Goal: Information Seeking & Learning: Learn about a topic

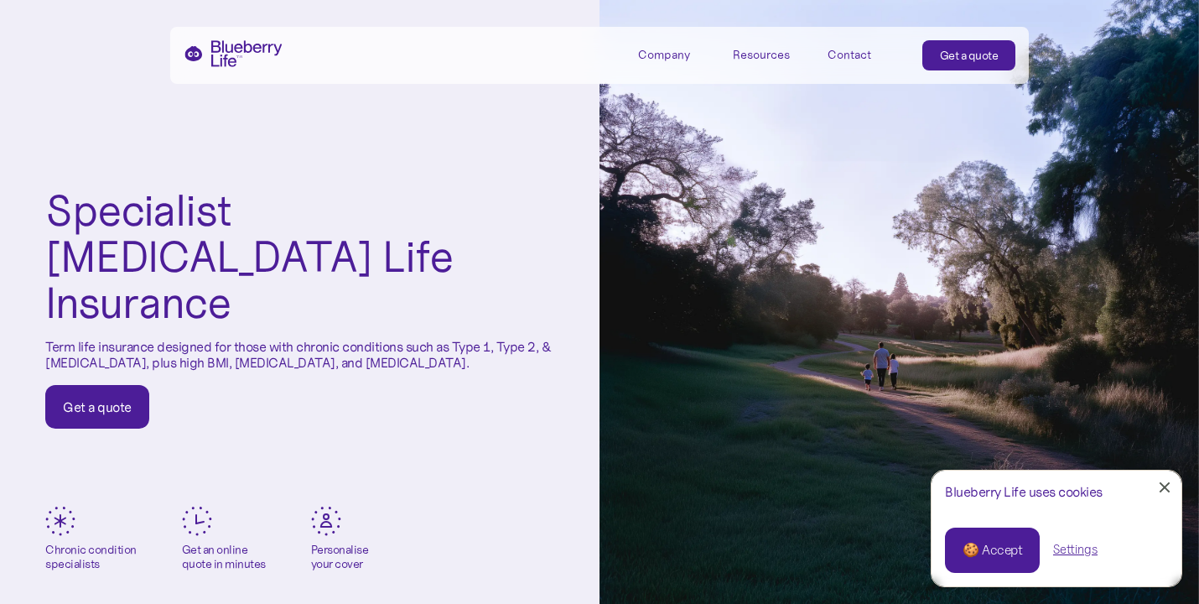
click at [1160, 484] on div at bounding box center [1165, 487] width 11 height 11
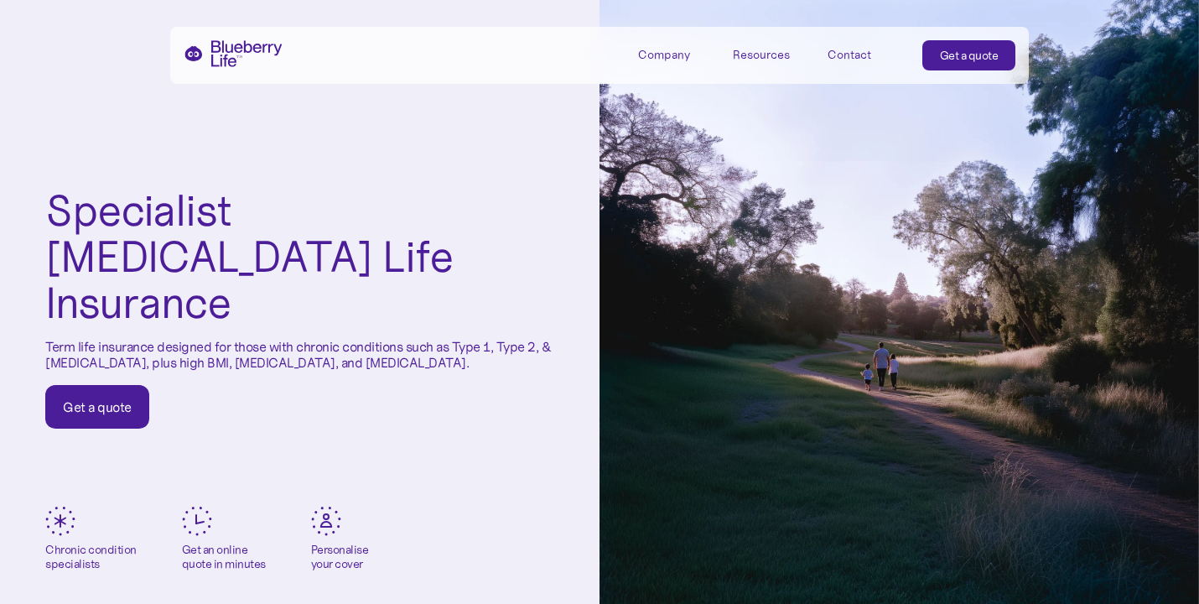
click at [679, 58] on div "Company" at bounding box center [664, 55] width 52 height 14
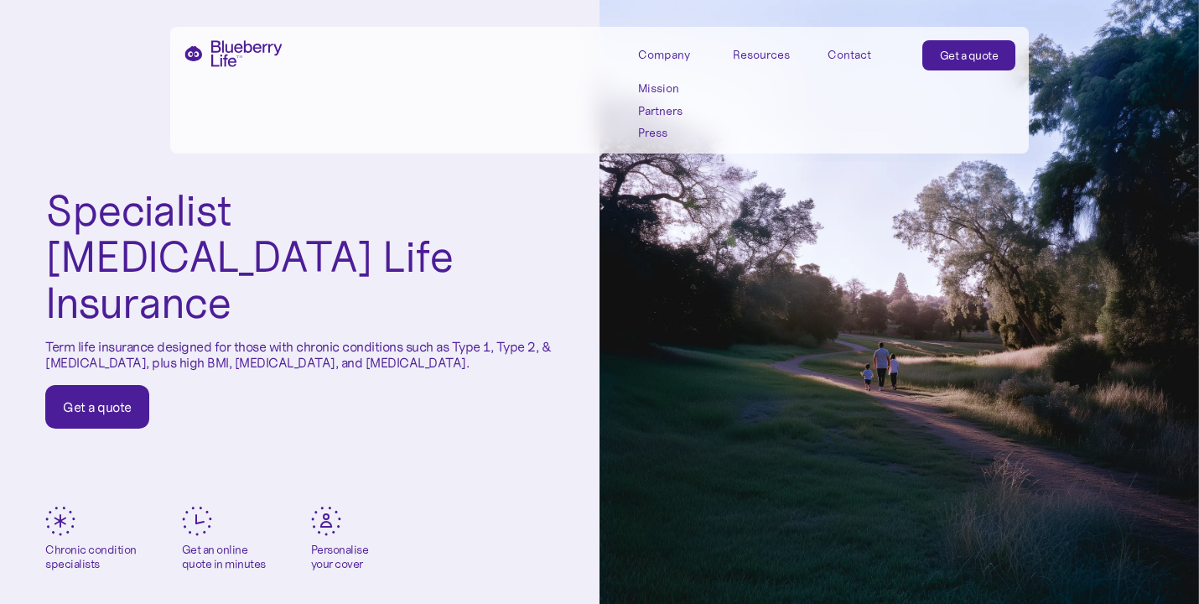
click at [653, 110] on link "Partners" at bounding box center [675, 111] width 75 height 14
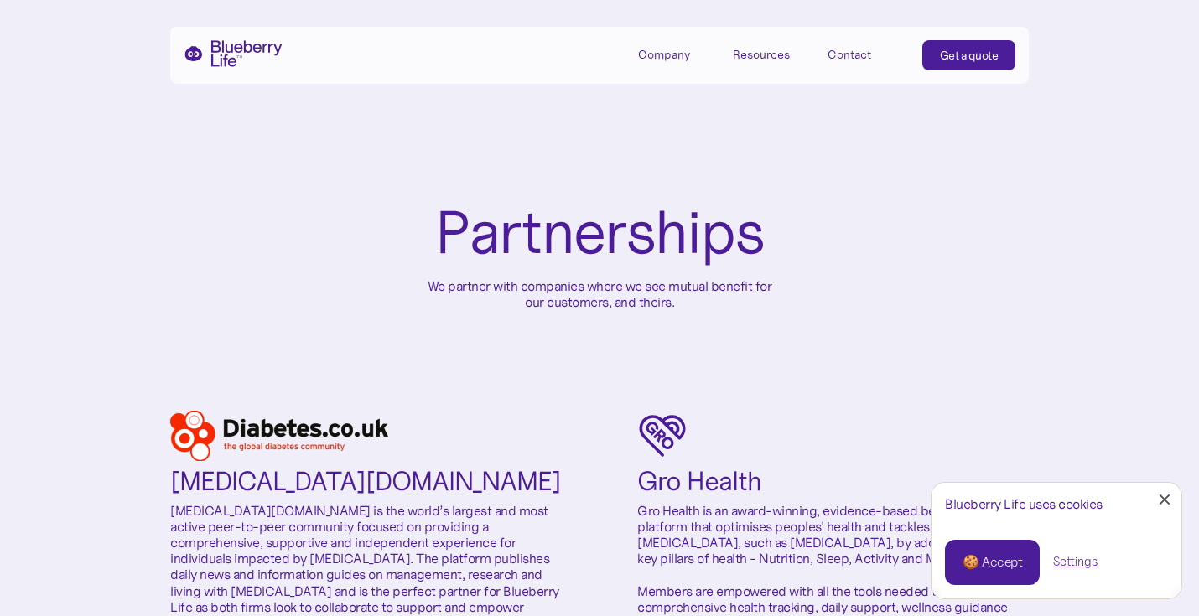
click at [660, 55] on div "Company" at bounding box center [664, 55] width 52 height 14
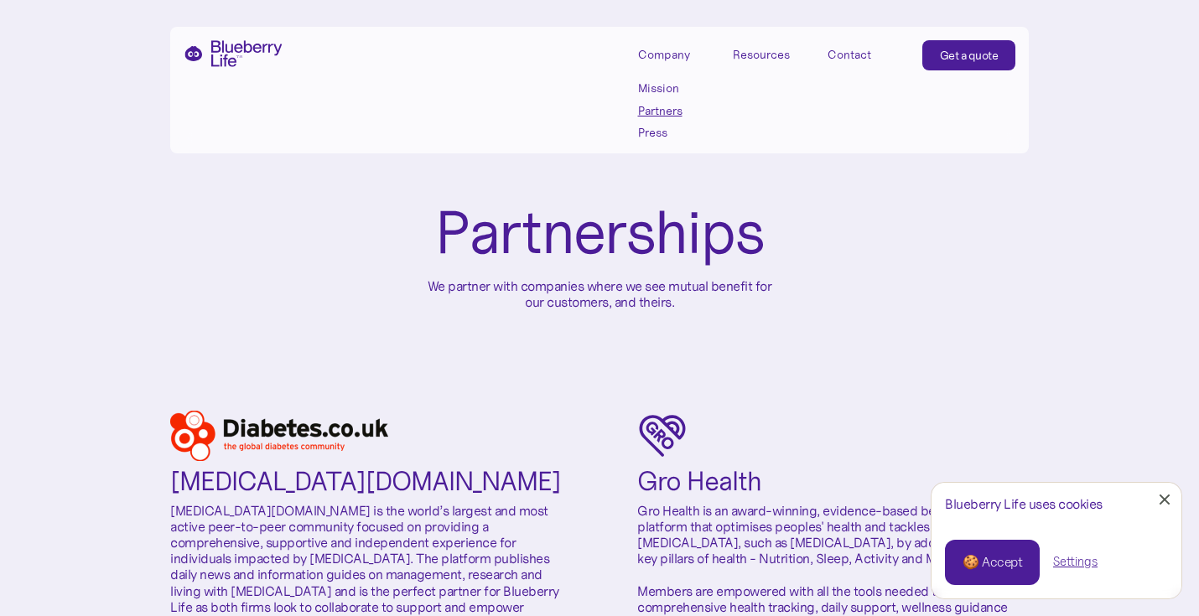
click at [653, 81] on link "Mission" at bounding box center [675, 88] width 75 height 14
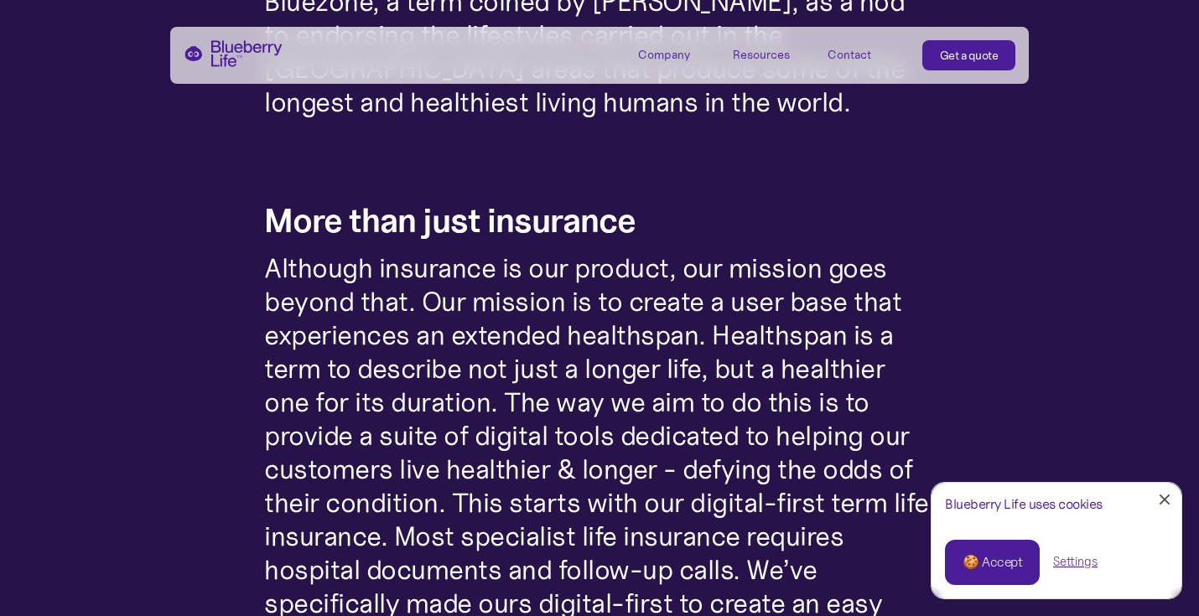
scroll to position [1041, 0]
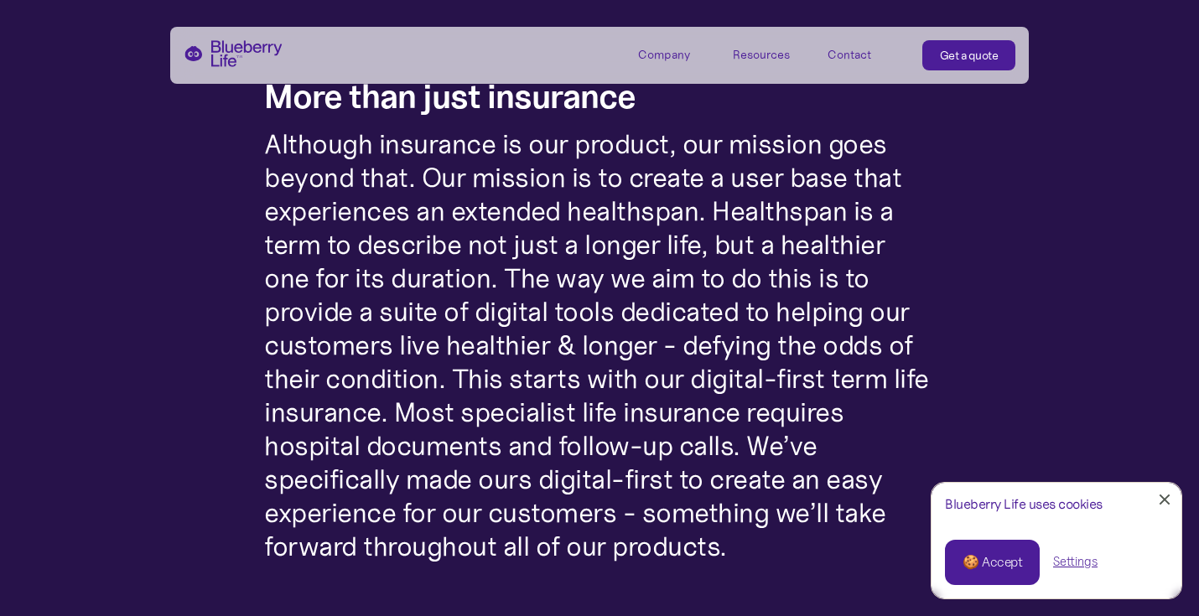
click at [773, 56] on div "Resources" at bounding box center [761, 55] width 57 height 14
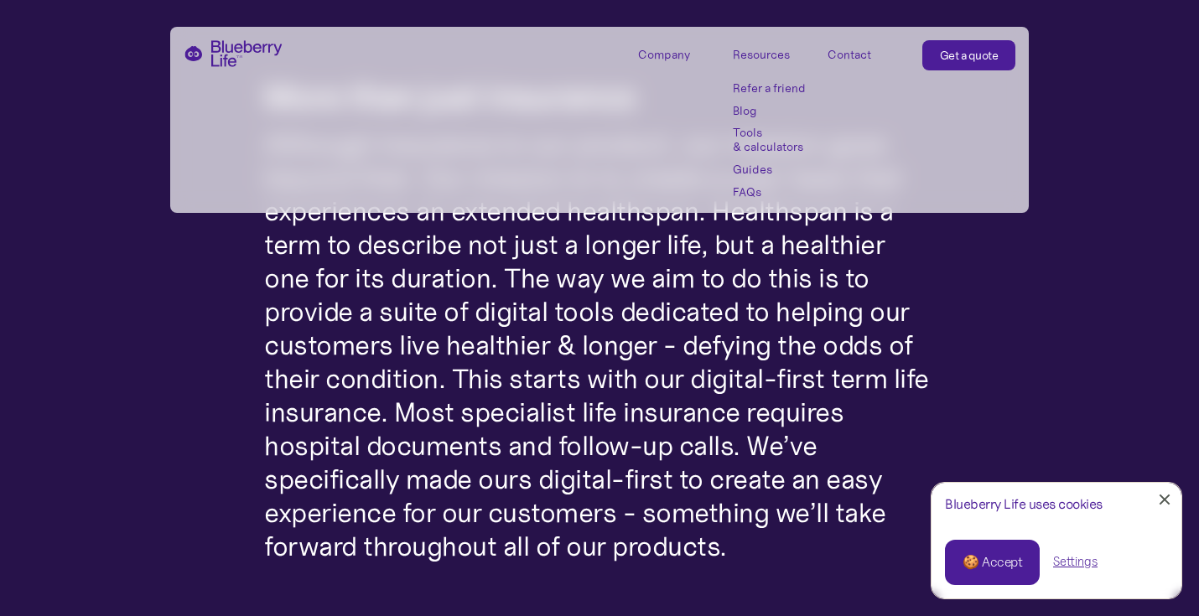
click at [749, 133] on link "Tools & calculators" at bounding box center [770, 140] width 75 height 29
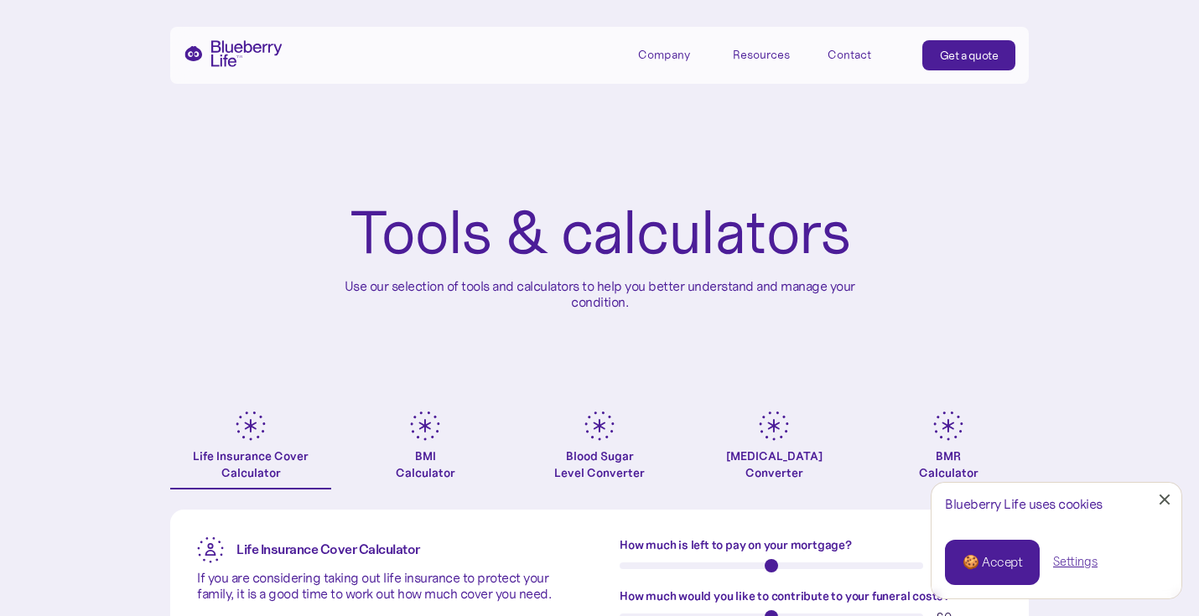
click at [663, 60] on div "Company" at bounding box center [664, 55] width 52 height 14
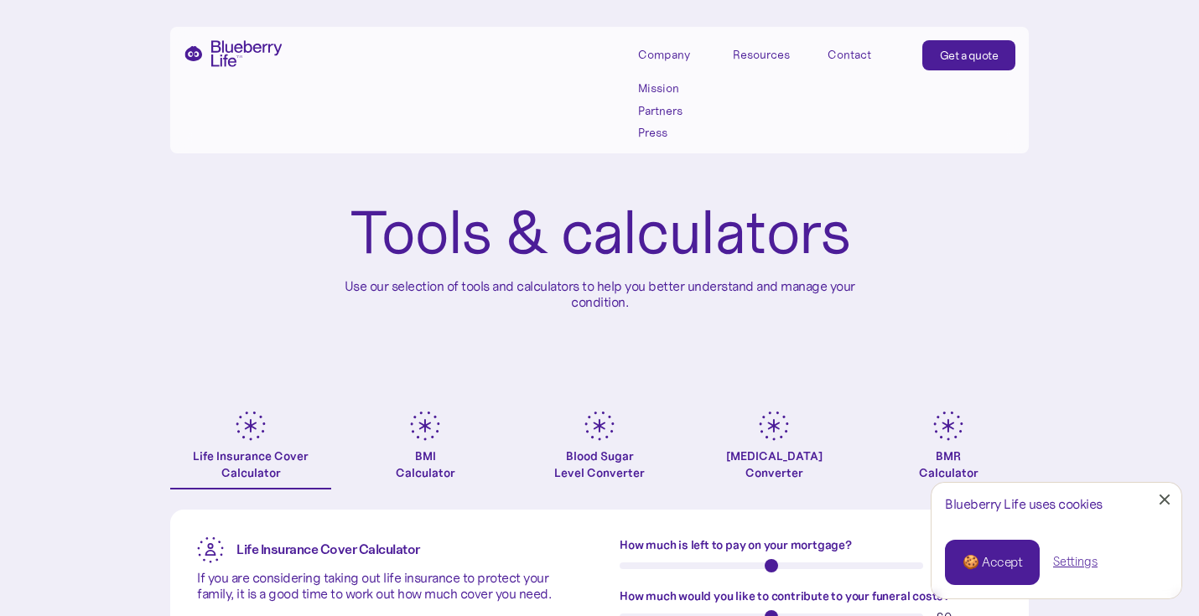
click at [658, 130] on link "Press" at bounding box center [675, 133] width 75 height 14
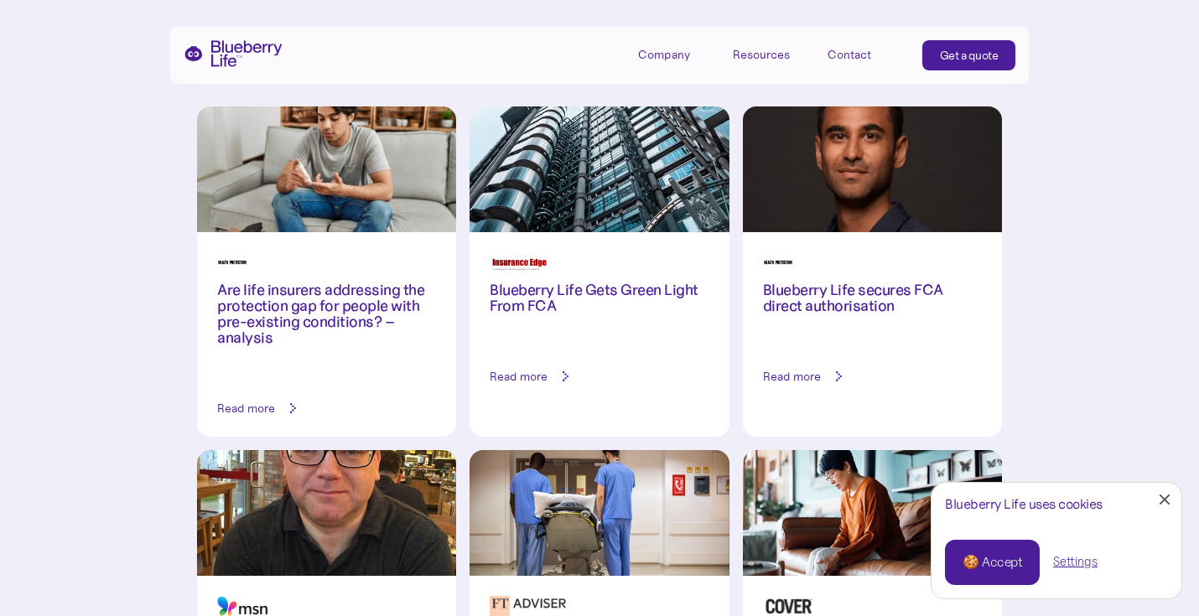
scroll to position [183, 0]
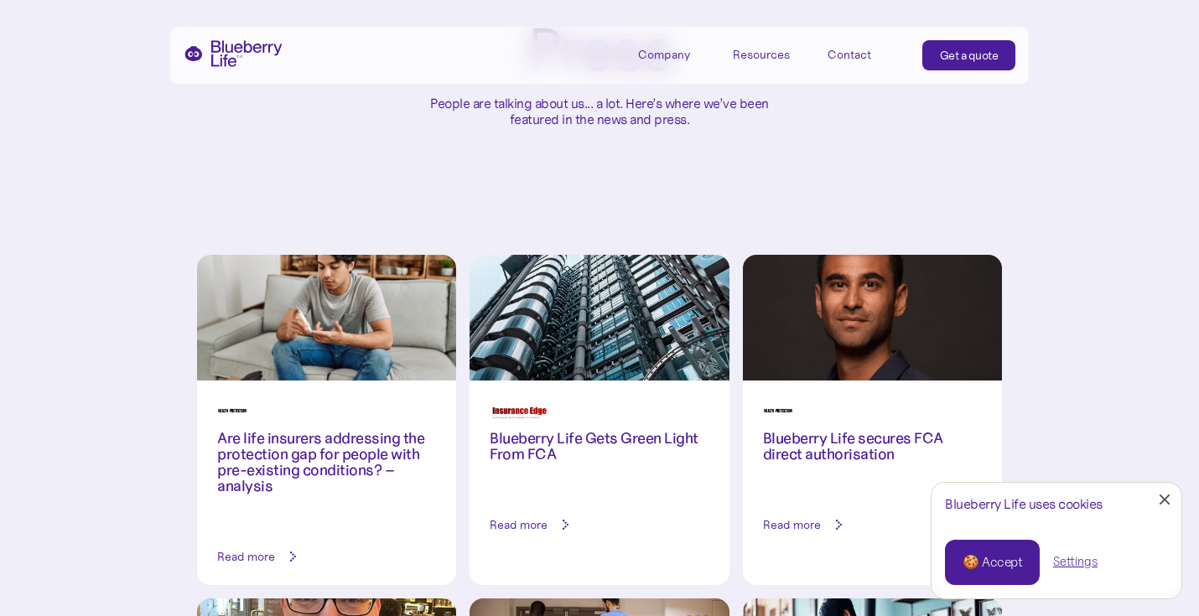
click at [565, 440] on h3 "Blueberry Life Gets Green Light From FCA" at bounding box center [599, 447] width 219 height 32
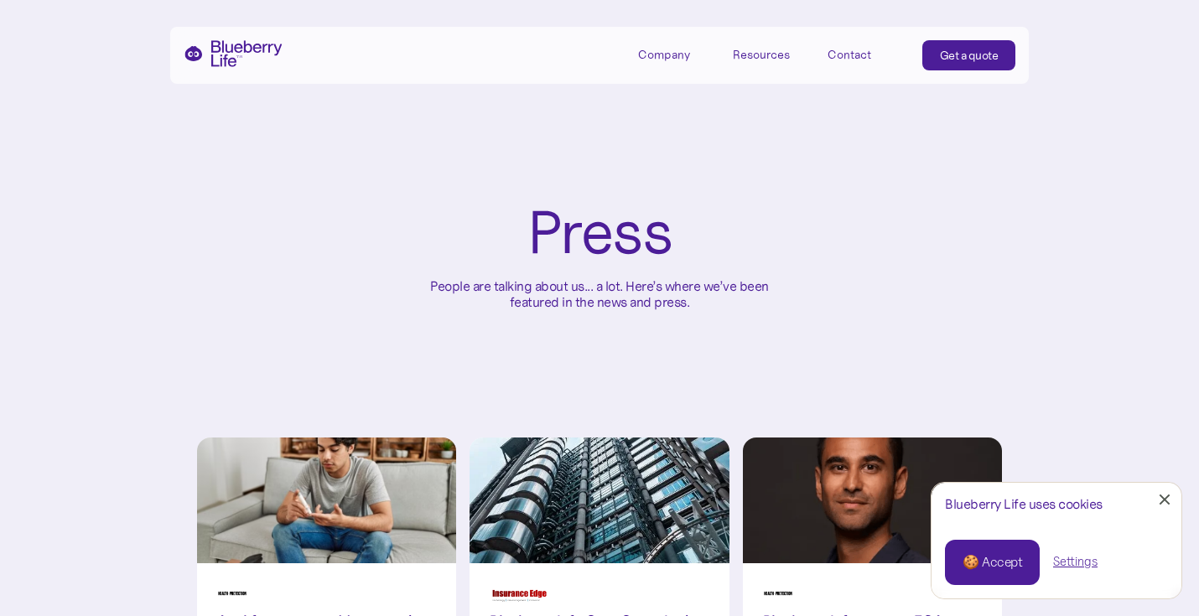
click at [660, 50] on div "Company" at bounding box center [664, 55] width 52 height 14
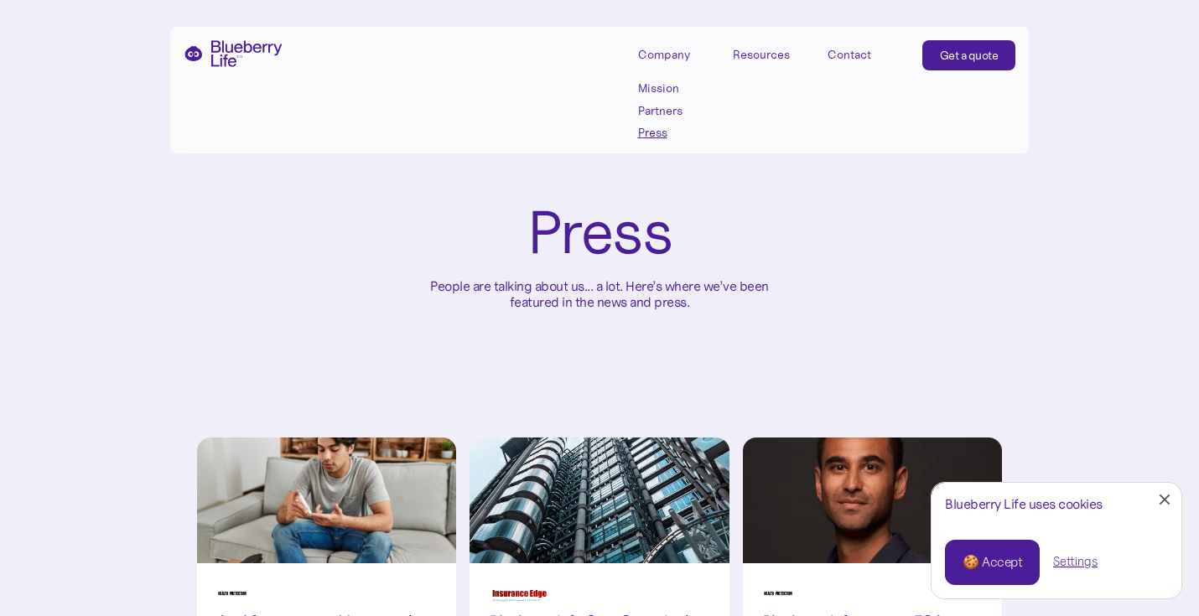
click at [655, 113] on link "Partners" at bounding box center [675, 111] width 75 height 14
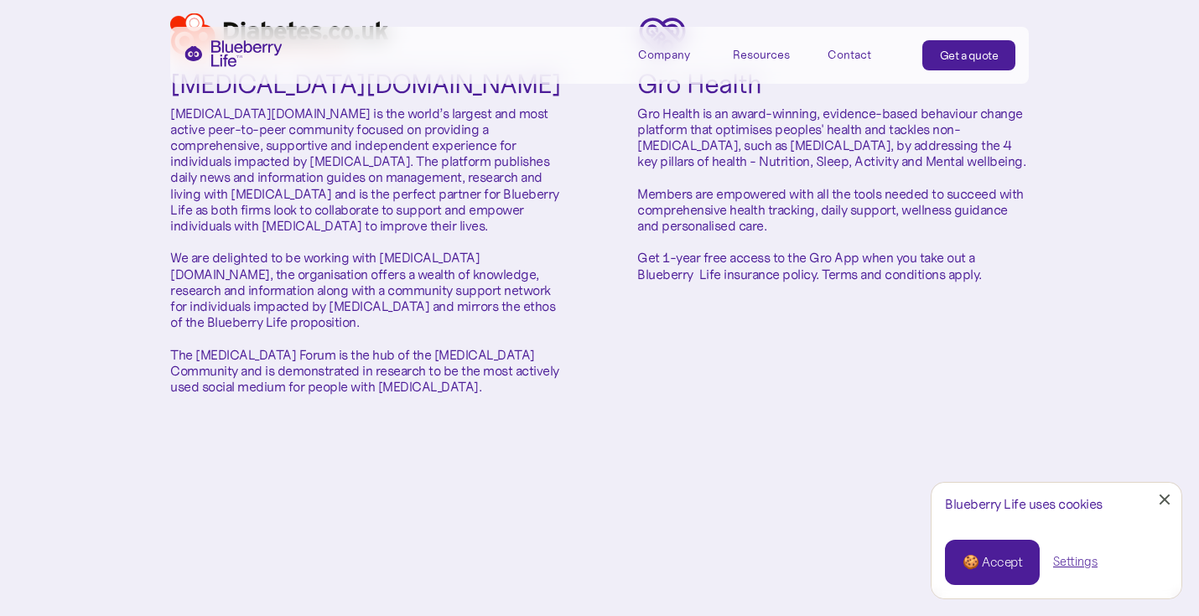
scroll to position [323, 0]
